Goal: Task Accomplishment & Management: Manage account settings

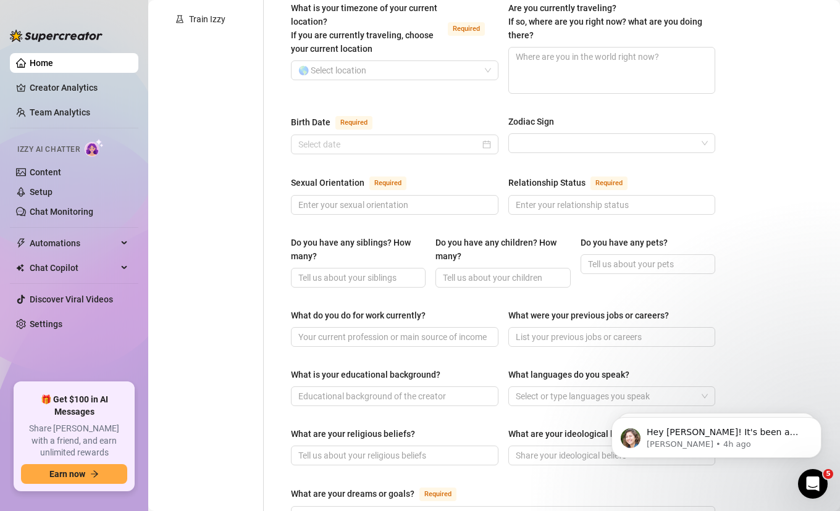
scroll to position [652, 0]
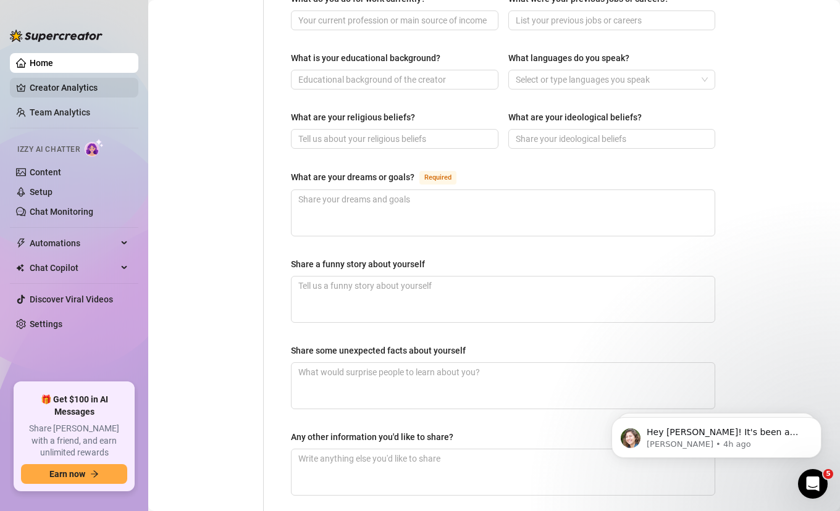
click at [89, 85] on link "Creator Analytics" at bounding box center [79, 88] width 99 height 20
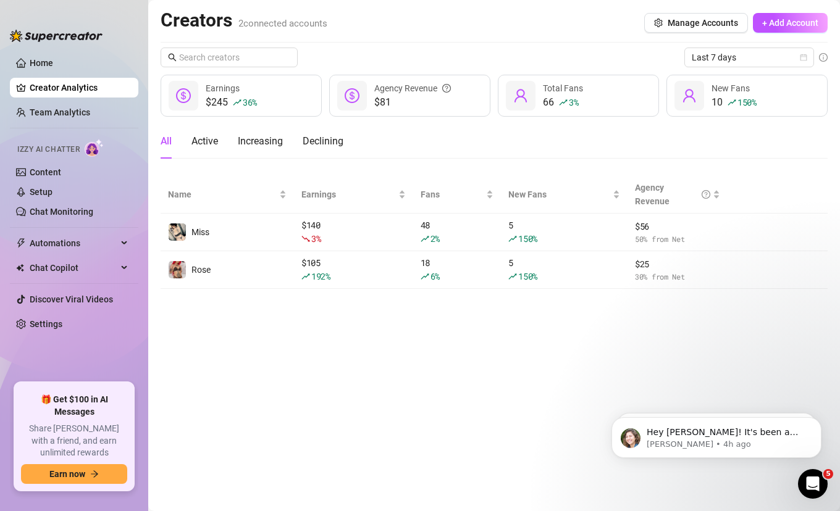
click at [372, 363] on main "Creators 2 connected accounts Manage Accounts + Add Account Last 7 days $245 36…" at bounding box center [493, 255] width 691 height 511
click at [409, 394] on main "Creators 2 connected accounts Manage Accounts + Add Account Last 7 days $245 36…" at bounding box center [493, 255] width 691 height 511
click at [817, 374] on icon "Dismiss notification" at bounding box center [817, 375] width 7 height 7
click at [815, 420] on icon "Dismiss notification" at bounding box center [817, 420] width 7 height 7
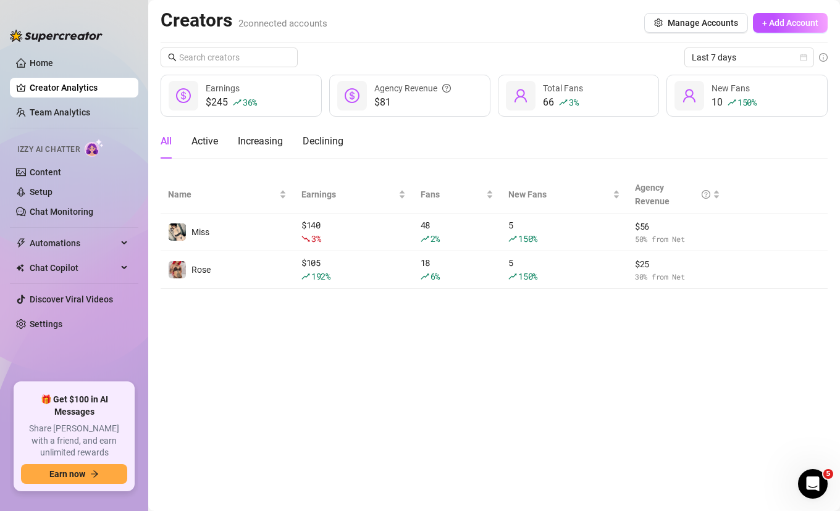
click at [438, 478] on main "Creators 2 connected accounts Manage Accounts + Add Account Last 7 days $245 36…" at bounding box center [493, 255] width 691 height 511
click at [385, 393] on main "Creators 2 connected accounts Manage Accounts + Add Account Last 7 days $245 36…" at bounding box center [493, 255] width 691 height 511
click at [524, 335] on main "Creators 2 connected accounts Manage Accounts + Add Account Last 7 days $245 36…" at bounding box center [493, 255] width 691 height 511
click at [522, 322] on main "Creators 2 connected accounts Manage Accounts + Add Account Last 7 days $245 36…" at bounding box center [493, 255] width 691 height 511
click at [367, 345] on main "Creators 2 connected accounts Manage Accounts + Add Account Last 7 days $245 36…" at bounding box center [493, 255] width 691 height 511
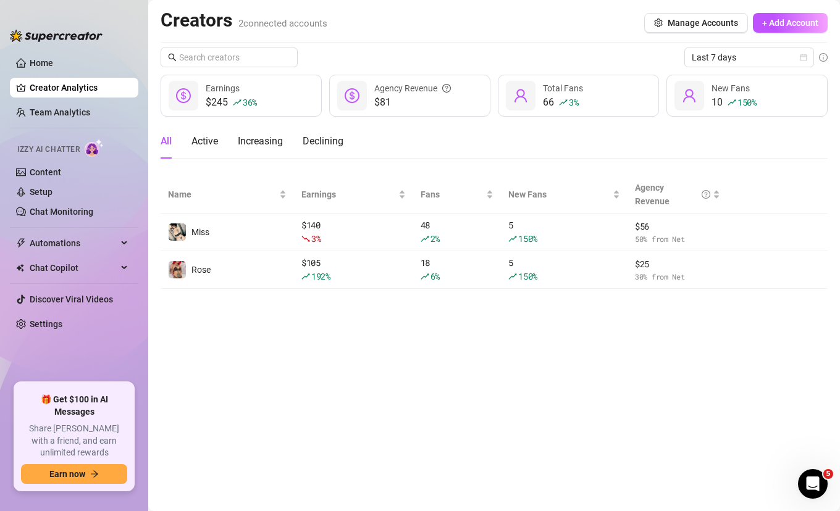
click at [588, 369] on main "Creators 2 connected accounts Manage Accounts + Add Account Last 7 days $245 36…" at bounding box center [493, 255] width 691 height 511
click at [491, 359] on main "Creators 2 connected accounts Manage Accounts + Add Account Last 7 days $245 36…" at bounding box center [493, 255] width 691 height 511
click at [403, 365] on main "Creators 2 connected accounts Manage Accounts + Add Account Last 7 days $245 36…" at bounding box center [493, 255] width 691 height 511
click at [598, 390] on main "Creators 2 connected accounts Manage Accounts + Add Account Last 7 days $245 36…" at bounding box center [493, 255] width 691 height 511
click at [53, 67] on link "Home" at bounding box center [41, 63] width 23 height 10
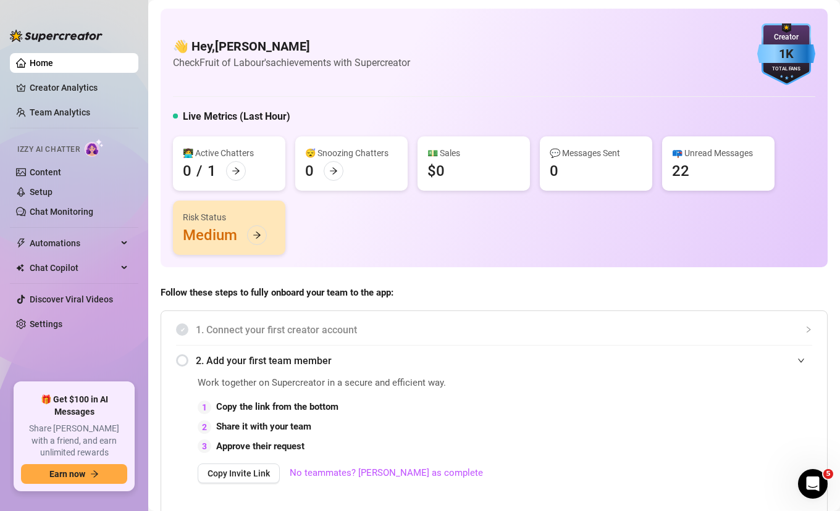
click at [219, 149] on div "👩‍💻 Active Chatters" at bounding box center [229, 153] width 93 height 14
click at [229, 164] on div at bounding box center [236, 171] width 20 height 20
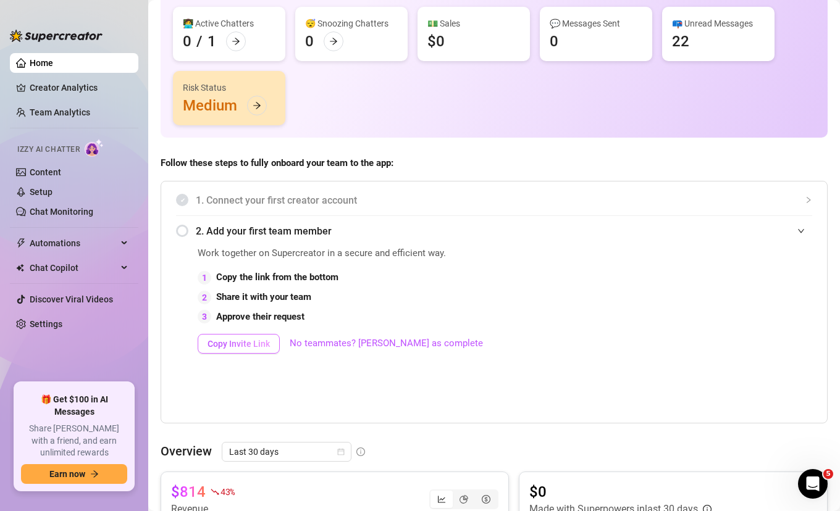
click at [256, 345] on span "Copy Invite Link" at bounding box center [238, 344] width 62 height 10
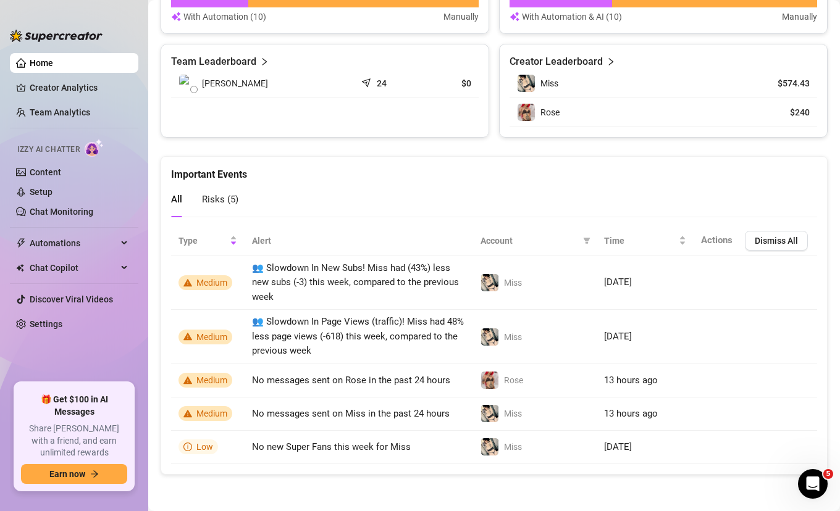
scroll to position [0, 0]
